Goal: Information Seeking & Learning: Find specific fact

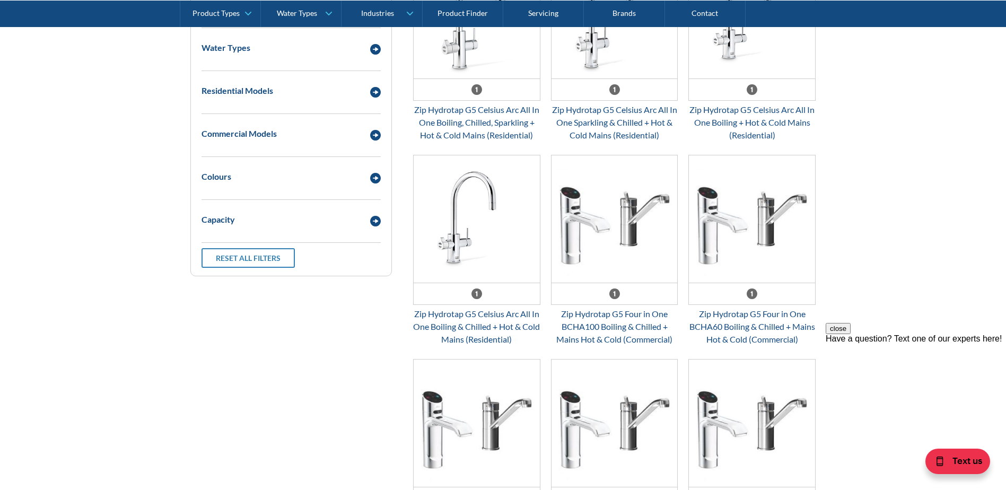
scroll to position [689, 0]
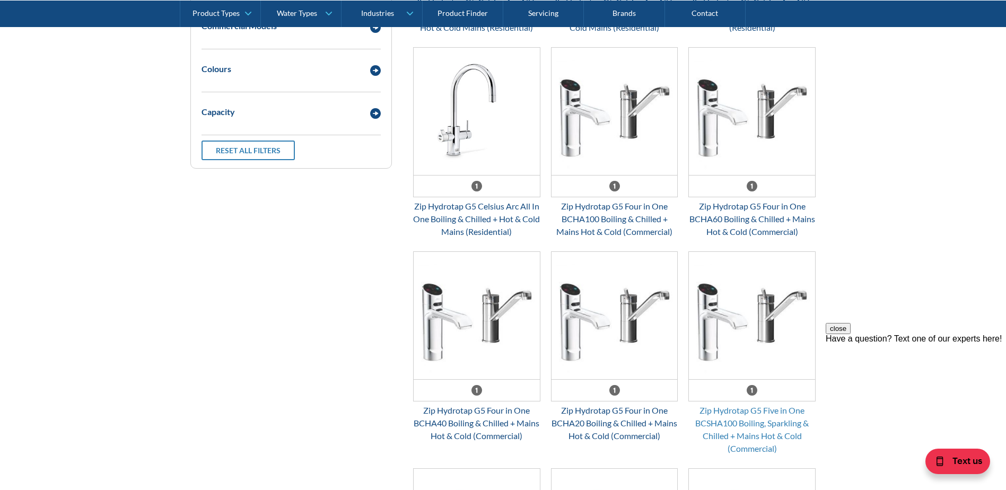
click at [786, 418] on div "Zip Hydrotap G5 Five in One BCSHA100 Boiling, Sparkling & Chilled + Mains Hot &…" at bounding box center [751, 429] width 127 height 51
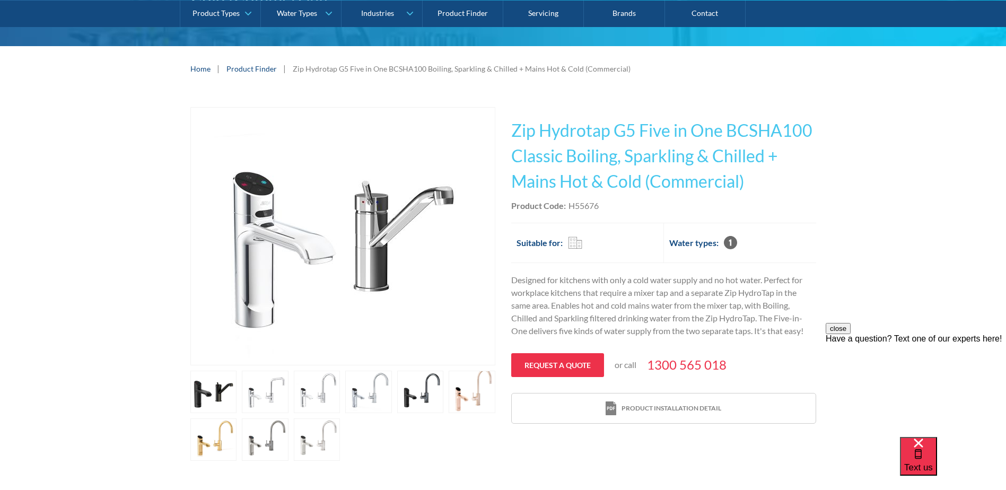
click at [222, 397] on link "open lightbox" at bounding box center [213, 392] width 47 height 42
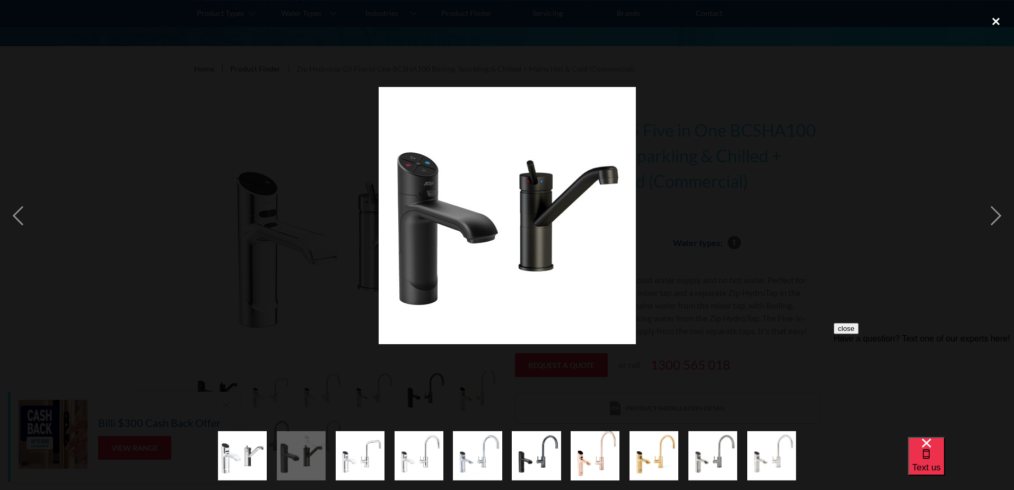
click at [998, 21] on div "close lightbox" at bounding box center [996, 21] width 36 height 23
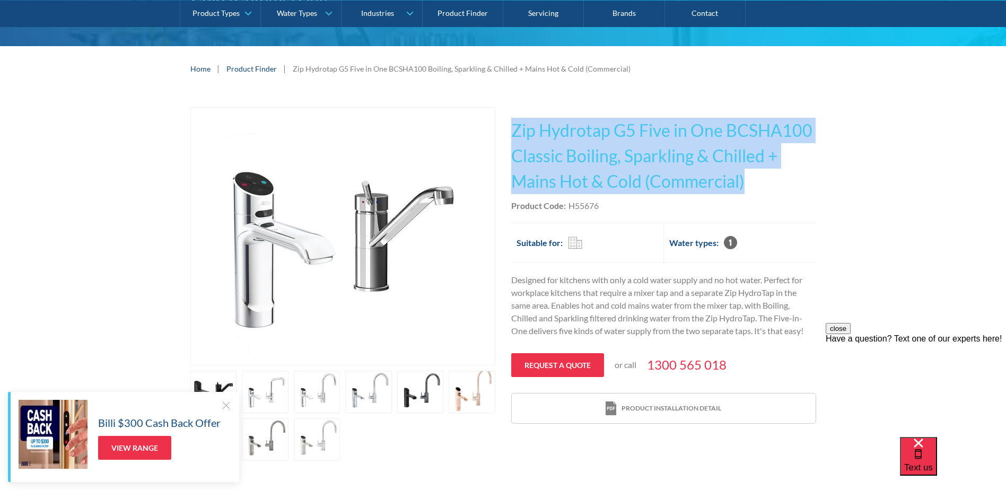
drag, startPoint x: 514, startPoint y: 130, endPoint x: 754, endPoint y: 179, distance: 245.0
click at [754, 179] on h1 "Zip Hydrotap G5 Five in One BCSHA100 Classic Boiling, Sparkling & Chilled + Mai…" at bounding box center [663, 156] width 305 height 76
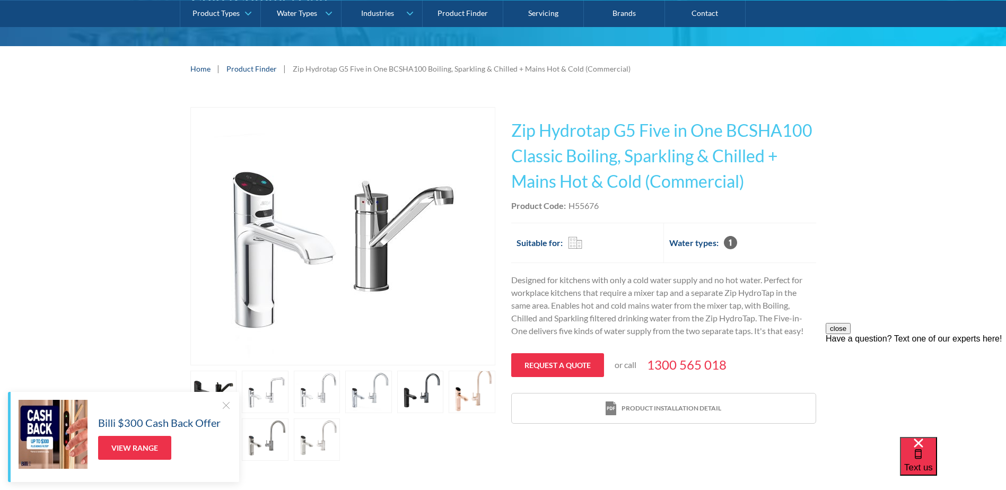
click at [578, 207] on div "H55676" at bounding box center [583, 205] width 30 height 13
copy div "H55676"
